Goal: Navigation & Orientation: Find specific page/section

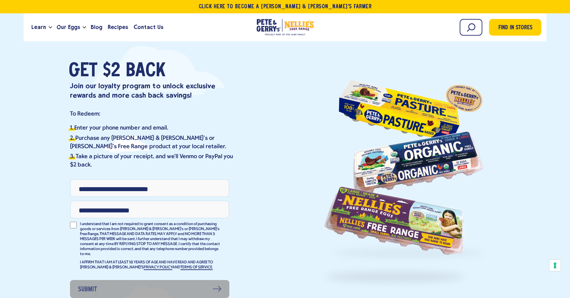
scroll to position [33, 0]
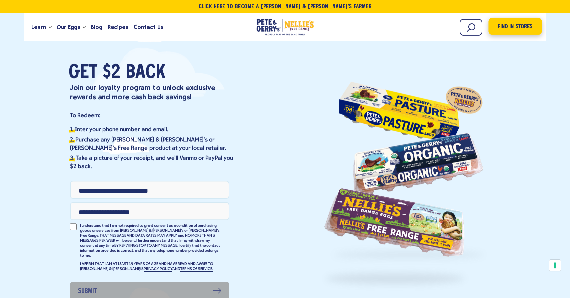
click at [517, 30] on span "Find in Stores" at bounding box center [514, 26] width 35 height 9
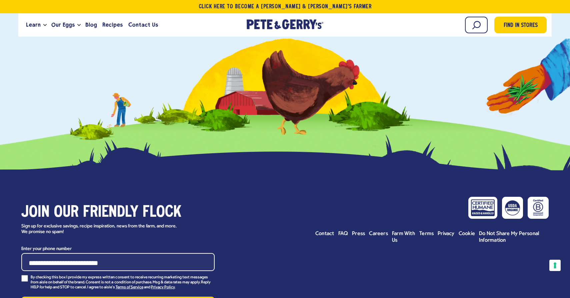
scroll to position [487, 0]
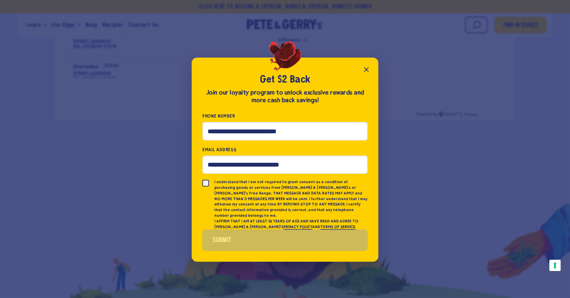
click at [361, 68] on button "Close popup" at bounding box center [365, 69] width 13 height 13
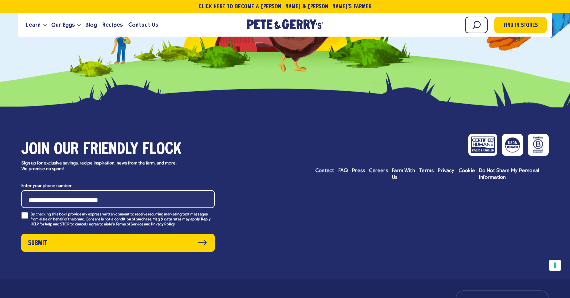
scroll to position [743, 0]
